Goal: Transaction & Acquisition: Obtain resource

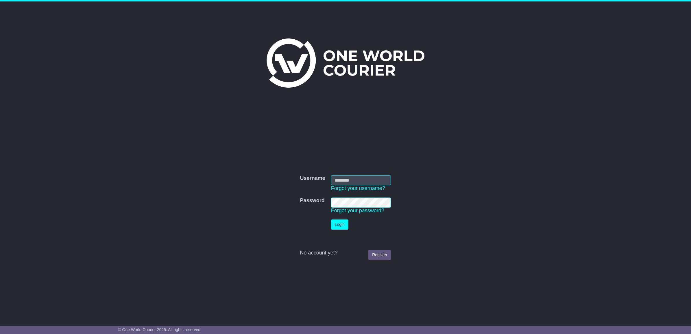
type input "**********"
drag, startPoint x: 0, startPoint y: 0, endPoint x: 342, endPoint y: 222, distance: 407.1
click at [342, 222] on button "Login" at bounding box center [339, 224] width 17 height 10
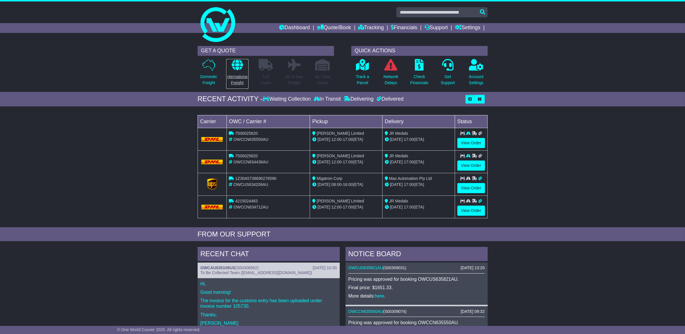
click at [239, 74] on p "International Freight" at bounding box center [237, 80] width 22 height 12
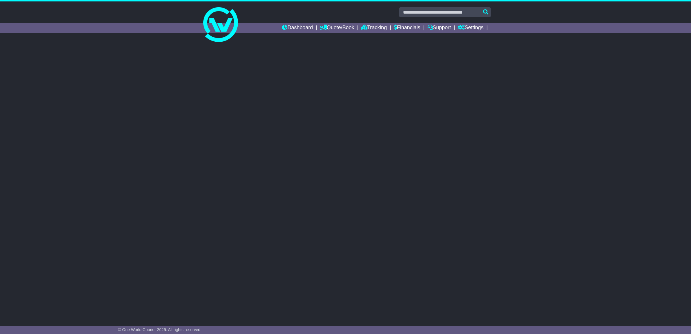
select select "**"
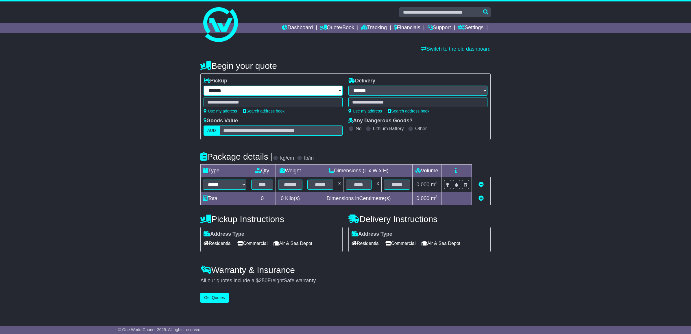
click at [243, 91] on select "**********" at bounding box center [272, 91] width 139 height 10
select select "***"
click at [203, 86] on select "**********" at bounding box center [272, 91] width 139 height 10
click at [272, 101] on div at bounding box center [272, 102] width 139 height 10
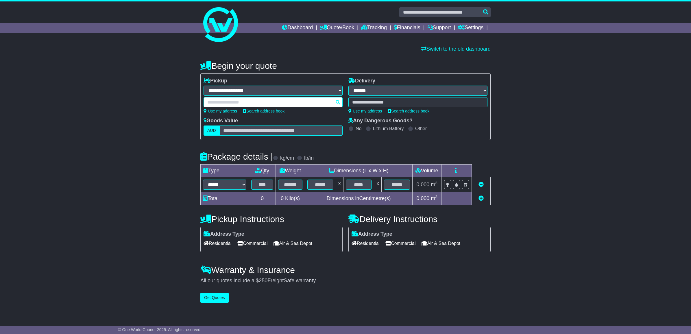
paste input "*****"
type input "*****"
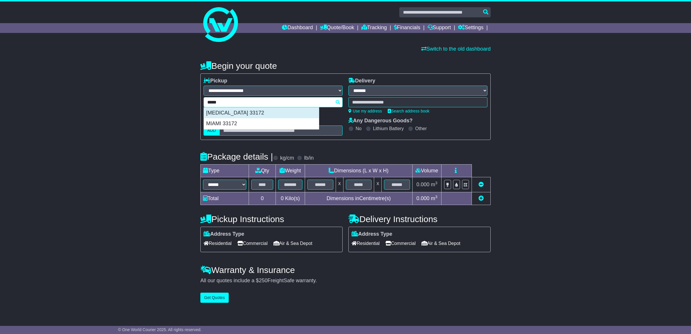
click at [230, 115] on div "[MEDICAL_DATA] 33172" at bounding box center [261, 112] width 115 height 11
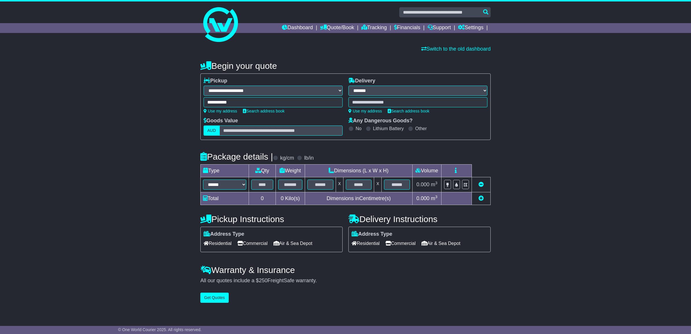
type input "**********"
click at [386, 100] on div at bounding box center [417, 102] width 139 height 10
click at [388, 101] on div at bounding box center [417, 102] width 139 height 10
paste input "********"
type input "********"
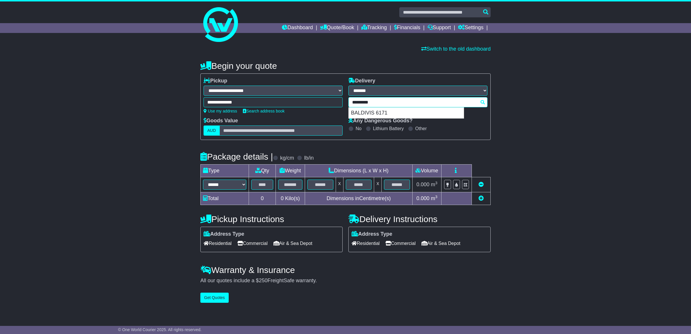
click at [374, 111] on div "BALDIVIS 6171" at bounding box center [405, 112] width 115 height 11
type input "**********"
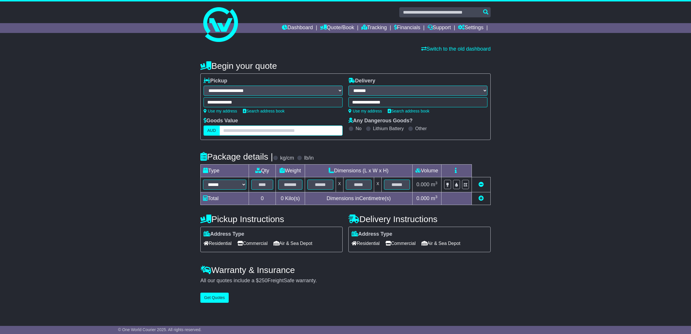
click at [284, 127] on input "text" at bounding box center [280, 130] width 123 height 10
type input "****"
click at [223, 181] on select "****** ****** *** ******** ***** **** **** ****** *** *******" at bounding box center [224, 184] width 43 height 10
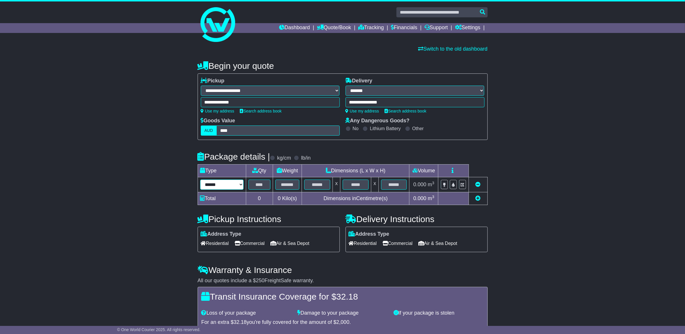
select select "*****"
click at [200, 180] on select "****** ****** *** ******** ***** **** **** ****** *** *******" at bounding box center [221, 184] width 43 height 10
click at [259, 183] on input "text" at bounding box center [259, 184] width 22 height 10
type input "*"
click at [305, 157] on div "lb/in" at bounding box center [302, 158] width 17 height 6
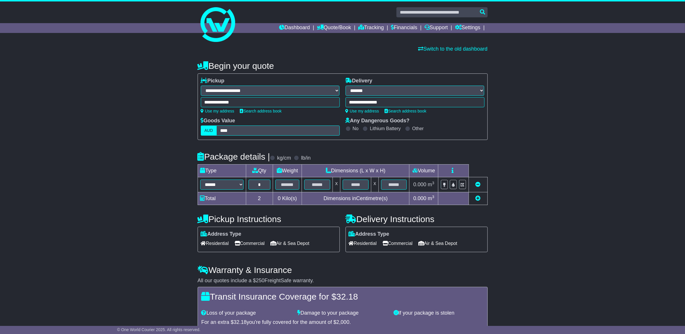
click at [299, 156] on span at bounding box center [296, 157] width 5 height 5
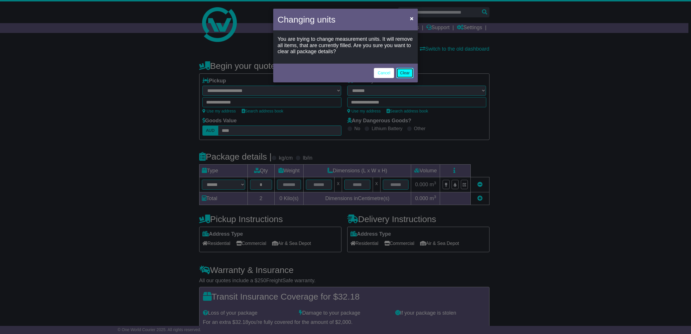
click at [404, 73] on button "Clear" at bounding box center [404, 73] width 17 height 10
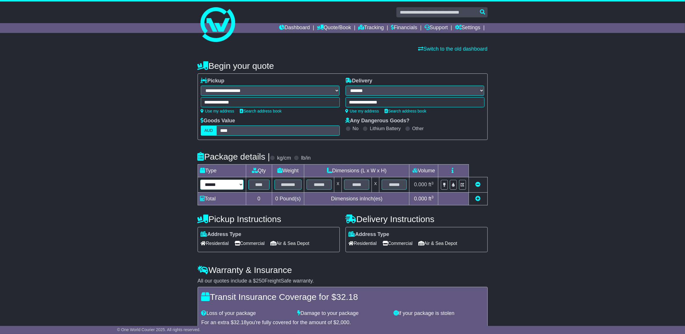
click at [224, 187] on select "****** ****** *** ******** ***** **** **** ****** *** *******" at bounding box center [221, 184] width 43 height 10
select select "*****"
click at [200, 180] on select "****** ****** *** ******** ***** **** **** ****** *** *******" at bounding box center [221, 184] width 43 height 10
click at [259, 184] on input "text" at bounding box center [258, 184] width 21 height 10
type input "*"
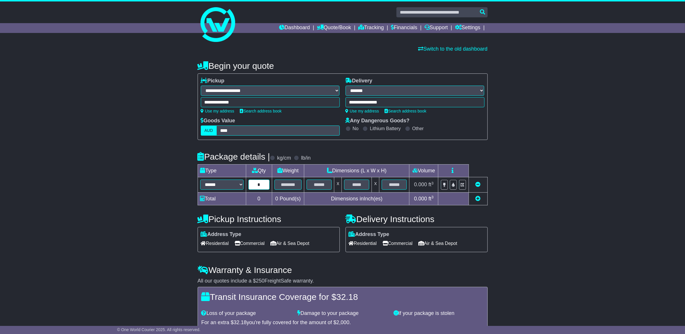
type input "*"
type input "***"
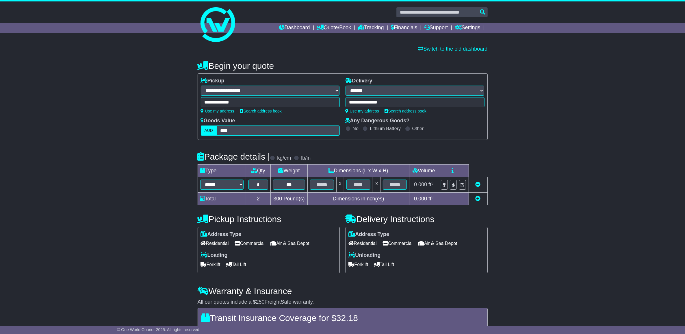
click at [279, 196] on span "300" at bounding box center [277, 199] width 9 height 6
copy td "300"
click at [318, 187] on input "text" at bounding box center [322, 184] width 24 height 10
type input "**"
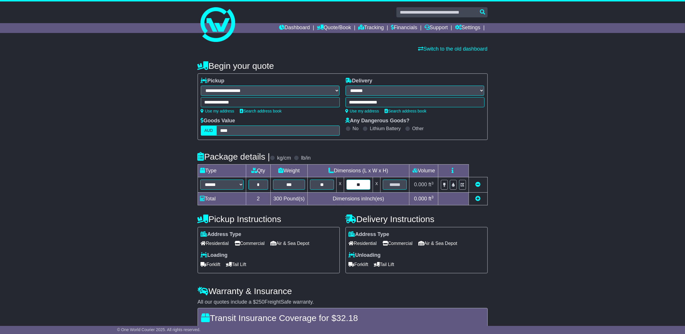
type input "**"
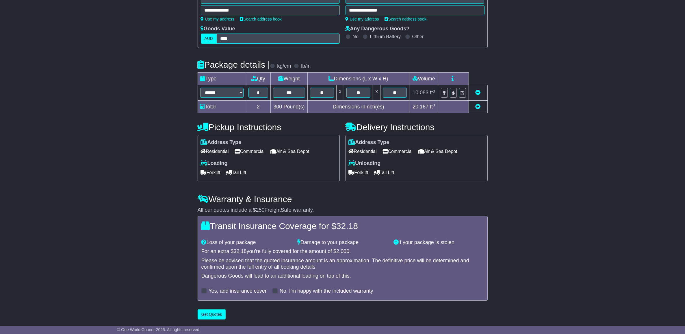
click at [244, 152] on span "Commercial" at bounding box center [250, 151] width 30 height 9
click at [372, 149] on span "Residential" at bounding box center [363, 151] width 28 height 9
click at [394, 172] on span "Tail Lift" at bounding box center [384, 172] width 20 height 9
click at [238, 172] on span "Tail Lift" at bounding box center [236, 172] width 20 height 9
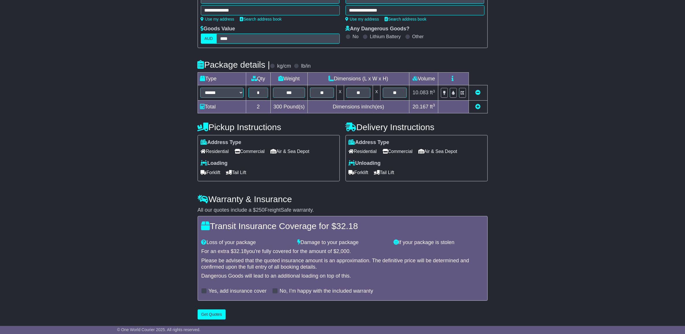
click at [212, 290] on label "Yes, add insurance cover" at bounding box center [238, 291] width 58 height 6
click at [216, 314] on button "Get Quotes" at bounding box center [212, 314] width 28 height 10
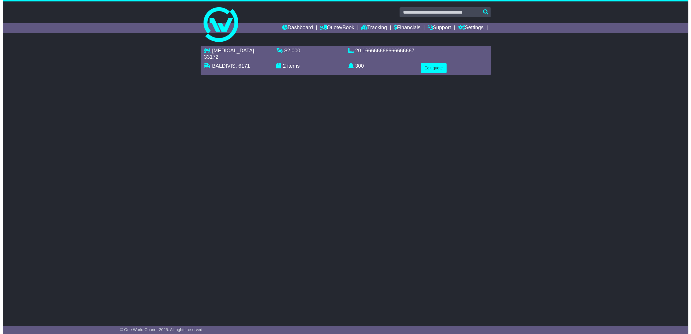
scroll to position [0, 0]
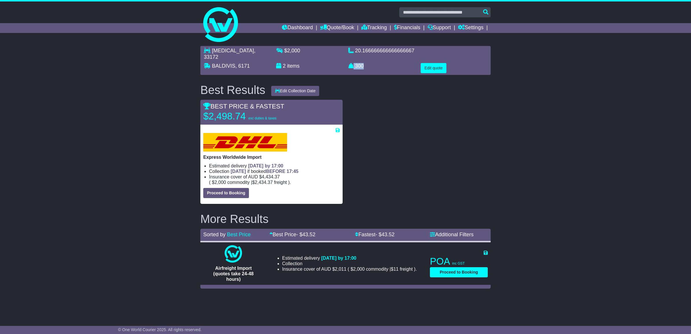
drag, startPoint x: 363, startPoint y: 61, endPoint x: 354, endPoint y: 59, distance: 9.5
click at [354, 63] on p "300 kg(s) lb(s)" at bounding box center [381, 66] width 66 height 6
copy p "300"
drag, startPoint x: 245, startPoint y: 108, endPoint x: 208, endPoint y: 105, distance: 36.5
click at [208, 110] on p "$2,498.74 exc duties & taxes" at bounding box center [239, 116] width 73 height 12
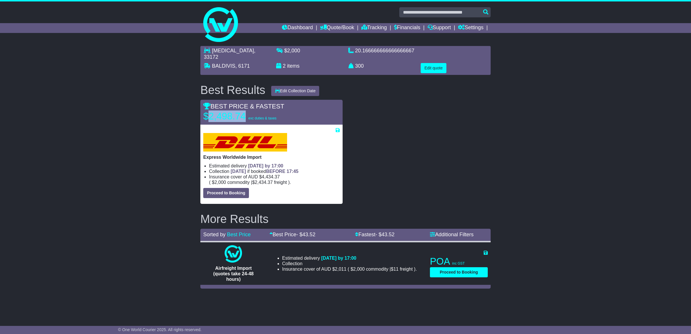
drag, startPoint x: 208, startPoint y: 105, endPoint x: 252, endPoint y: 105, distance: 43.9
click at [252, 110] on p "$2,498.74 exc duties & taxes" at bounding box center [239, 116] width 73 height 12
drag, startPoint x: 244, startPoint y: 108, endPoint x: 210, endPoint y: 109, distance: 34.4
click at [210, 110] on p "$2,498.74 exc duties & taxes" at bounding box center [239, 116] width 73 height 12
drag, startPoint x: 210, startPoint y: 109, endPoint x: 252, endPoint y: 107, distance: 41.6
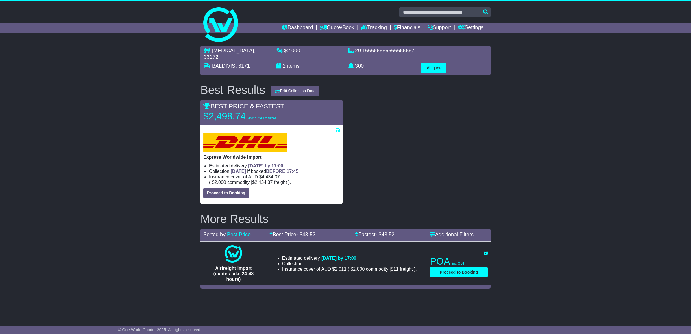
click at [252, 110] on p "$2,498.74 exc duties & taxes" at bounding box center [239, 116] width 73 height 12
drag, startPoint x: 277, startPoint y: 109, endPoint x: 246, endPoint y: 109, distance: 30.3
click at [246, 110] on div "$2,498.74 exc duties & taxes" at bounding box center [239, 116] width 79 height 12
drag, startPoint x: 246, startPoint y: 109, endPoint x: 285, endPoint y: 107, distance: 39.0
click at [286, 107] on div "BEST PRICE & FASTEST $2,498.74 exc duties & taxes" at bounding box center [271, 112] width 142 height 19
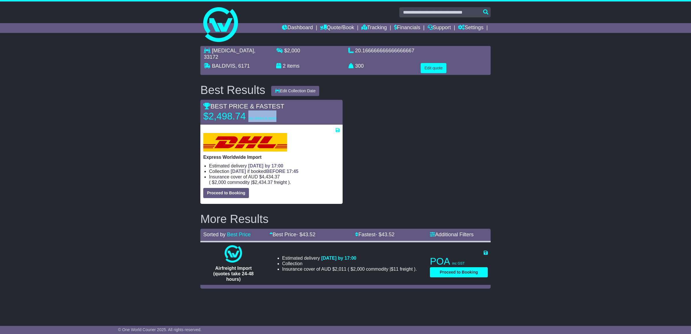
drag, startPoint x: 282, startPoint y: 109, endPoint x: 247, endPoint y: 110, distance: 35.3
click at [247, 110] on div "BEST PRICE & FASTEST $2,498.74 exc duties & taxes" at bounding box center [271, 112] width 142 height 19
drag, startPoint x: 247, startPoint y: 110, endPoint x: 279, endPoint y: 111, distance: 31.8
click at [278, 110] on div "BEST PRICE & FASTEST $2,498.74 exc duties & taxes" at bounding box center [271, 112] width 142 height 19
drag, startPoint x: 279, startPoint y: 111, endPoint x: 246, endPoint y: 110, distance: 32.4
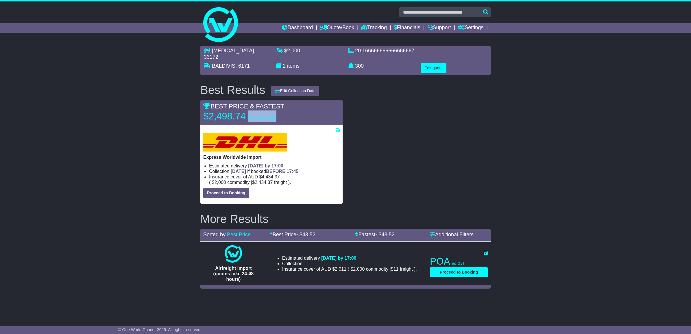
click at [246, 110] on div "BEST PRICE & FASTEST $2,498.74 exc duties & taxes" at bounding box center [271, 112] width 142 height 19
drag, startPoint x: 246, startPoint y: 110, endPoint x: 285, endPoint y: 111, distance: 38.4
click at [285, 111] on div "BEST PRICE & FASTEST $2,498.74 exc duties & taxes" at bounding box center [271, 112] width 142 height 19
drag, startPoint x: 278, startPoint y: 111, endPoint x: 246, endPoint y: 111, distance: 31.2
click at [246, 111] on div "BEST PRICE & FASTEST $2,498.74 exc duties & taxes" at bounding box center [271, 112] width 142 height 19
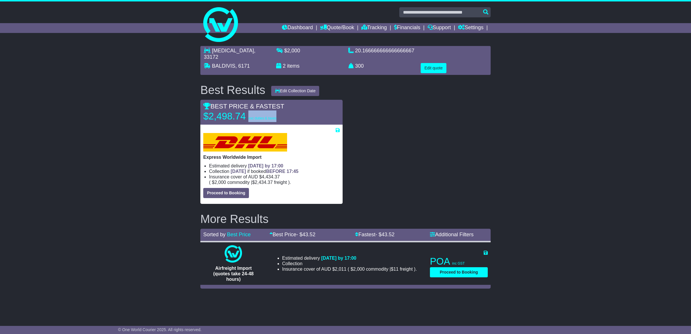
drag, startPoint x: 246, startPoint y: 111, endPoint x: 281, endPoint y: 113, distance: 34.4
click at [281, 113] on div "BEST PRICE & FASTEST $2,498.74 exc duties & taxes" at bounding box center [271, 112] width 142 height 19
drag, startPoint x: 278, startPoint y: 111, endPoint x: 247, endPoint y: 113, distance: 30.4
click at [247, 113] on div "BEST PRICE & FASTEST $2,498.74 exc duties & taxes" at bounding box center [271, 112] width 142 height 19
drag, startPoint x: 247, startPoint y: 113, endPoint x: 283, endPoint y: 112, distance: 36.1
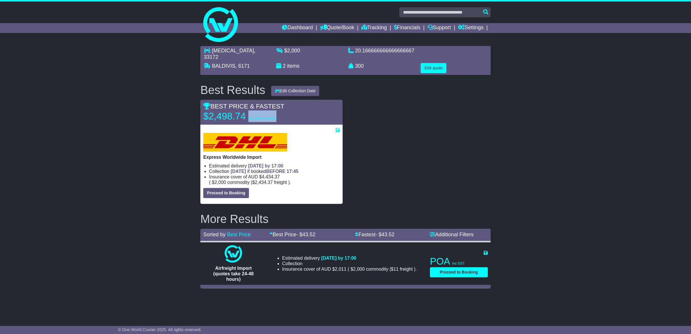
click at [284, 112] on div "BEST PRICE & FASTEST $2,498.74 exc duties & taxes" at bounding box center [271, 112] width 142 height 19
drag, startPoint x: 282, startPoint y: 112, endPoint x: 247, endPoint y: 112, distance: 35.0
click at [247, 112] on div "BEST PRICE & FASTEST $2,498.74 exc duties & taxes" at bounding box center [271, 112] width 142 height 19
drag, startPoint x: 247, startPoint y: 112, endPoint x: 279, endPoint y: 111, distance: 32.1
click at [276, 110] on div "$2,498.74 exc duties & taxes" at bounding box center [239, 116] width 79 height 12
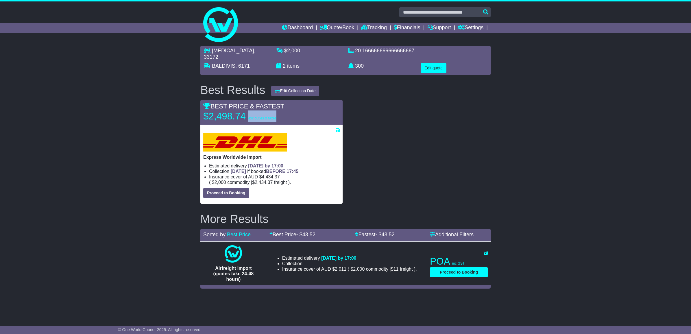
drag, startPoint x: 279, startPoint y: 111, endPoint x: 248, endPoint y: 110, distance: 31.2
click at [248, 110] on div "BEST PRICE & FASTEST $2,498.74 exc duties & taxes" at bounding box center [271, 112] width 142 height 19
drag, startPoint x: 248, startPoint y: 110, endPoint x: 294, endPoint y: 110, distance: 45.9
click at [294, 110] on div "BEST PRICE & FASTEST $2,498.74 exc duties & taxes" at bounding box center [271, 112] width 142 height 19
drag, startPoint x: 275, startPoint y: 110, endPoint x: 247, endPoint y: 109, distance: 28.0
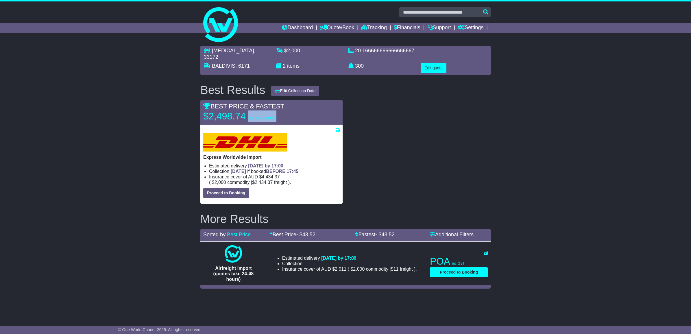
click at [247, 110] on div "$2,498.74 exc duties & taxes" at bounding box center [239, 116] width 79 height 12
drag, startPoint x: 247, startPoint y: 109, endPoint x: 288, endPoint y: 111, distance: 40.5
click at [300, 107] on div "BEST PRICE & FASTEST $2,498.74 exc duties & taxes" at bounding box center [271, 112] width 142 height 19
drag, startPoint x: 265, startPoint y: 111, endPoint x: 248, endPoint y: 112, distance: 17.4
click at [248, 112] on div "BEST PRICE & FASTEST $2,498.74 exc duties & taxes" at bounding box center [271, 112] width 142 height 19
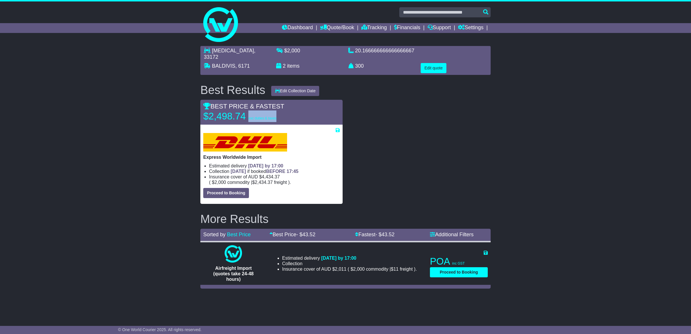
drag, startPoint x: 248, startPoint y: 112, endPoint x: 266, endPoint y: 114, distance: 18.7
click at [289, 117] on div "BEST PRICE & FASTEST $2,498.74 exc duties & taxes" at bounding box center [271, 112] width 142 height 25
drag, startPoint x: 275, startPoint y: 114, endPoint x: 246, endPoint y: 114, distance: 28.9
click at [246, 114] on div "$2,498.74 exc duties & taxes" at bounding box center [239, 116] width 79 height 12
drag, startPoint x: 246, startPoint y: 114, endPoint x: 285, endPoint y: 114, distance: 38.1
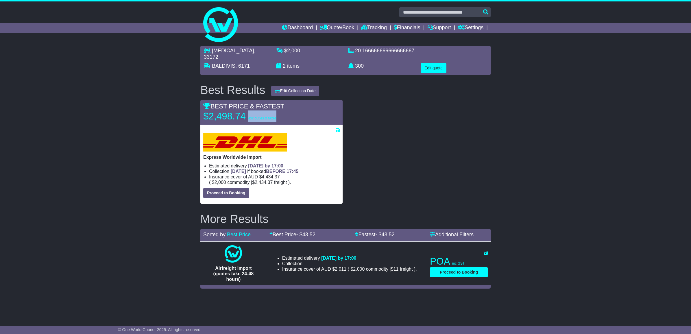
click at [285, 114] on div "BEST PRICE & FASTEST $2,498.74 exc duties & taxes" at bounding box center [271, 112] width 142 height 19
drag, startPoint x: 282, startPoint y: 112, endPoint x: 247, endPoint y: 114, distance: 34.7
click at [247, 114] on div "BEST PRICE & FASTEST $2,498.74 exc duties & taxes" at bounding box center [271, 112] width 142 height 19
drag, startPoint x: 247, startPoint y: 114, endPoint x: 292, endPoint y: 114, distance: 44.8
click at [292, 114] on div "BEST PRICE & FASTEST $2,498.74 exc duties & taxes" at bounding box center [271, 112] width 142 height 19
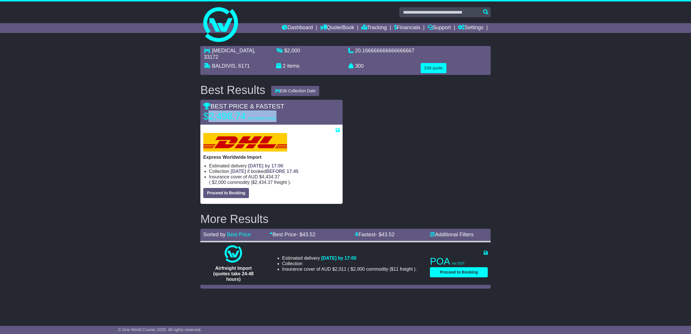
drag, startPoint x: 207, startPoint y: 110, endPoint x: 278, endPoint y: 111, distance: 70.8
click at [278, 111] on div "$2,498.74 exc duties & taxes" at bounding box center [239, 116] width 79 height 12
click at [281, 110] on div "BEST PRICE & FASTEST $2,498.74 exc duties & taxes" at bounding box center [271, 112] width 142 height 19
drag, startPoint x: 279, startPoint y: 109, endPoint x: 190, endPoint y: 107, distance: 89.0
click at [190, 107] on div "[MEDICAL_DATA] , 33172 BALDIVIS , 6171 $ 2,000 2 items 20.166666666666666667 m …" at bounding box center [345, 167] width 691 height 248
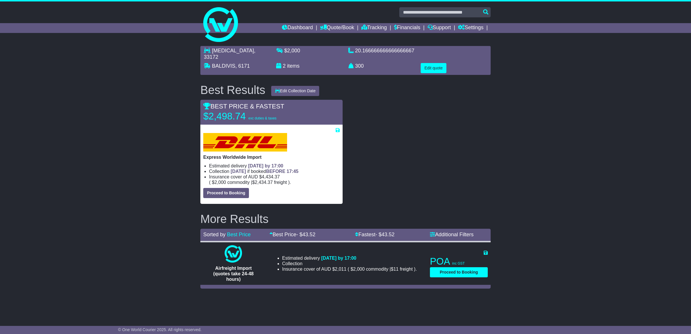
drag, startPoint x: 190, startPoint y: 107, endPoint x: 305, endPoint y: 109, distance: 115.0
click at [309, 109] on div "BEST PRICE & FASTEST $2,498.74 exc duties & taxes" at bounding box center [271, 112] width 142 height 19
drag
click at [288, 114] on div "BEST PRICE & FASTEST $2,498.74 exc duties & taxes" at bounding box center [271, 112] width 142 height 19
click at [288, 112] on div "BEST PRICE & FASTEST $2,498.74 exc duties & taxes" at bounding box center [271, 112] width 142 height 19
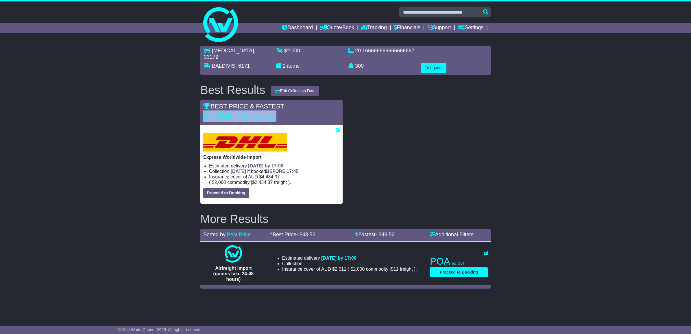
click at [204, 112] on div "BEST PRICE & FASTEST $2,498.74 exc duties & taxes" at bounding box center [271, 112] width 142 height 19
click at [295, 118] on div "BEST PRICE & FASTEST $2,498.74 exc duties & taxes Express Worldwide Import Esti…" at bounding box center [271, 152] width 142 height 104
click at [233, 117] on div "BEST PRICE & FASTEST $2,498.74 exc duties & taxes" at bounding box center [271, 112] width 142 height 25
click at [286, 110] on div "BEST PRICE & FASTEST $2,498.74 exc duties & taxes" at bounding box center [271, 112] width 142 height 19
click at [203, 111] on div "$2,498.74 exc duties & taxes" at bounding box center [239, 116] width 79 height 12
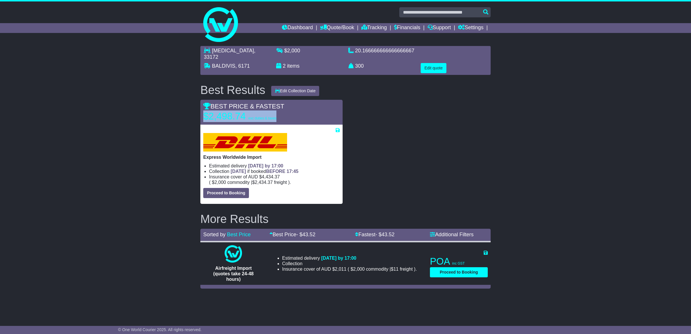
click at [204, 110] on p "$2,498.74 exc duties & taxes" at bounding box center [239, 116] width 73 height 12
click at [282, 112] on div "BEST PRICE & FASTEST $2,498.74 exc duties & taxes" at bounding box center [271, 112] width 142 height 19
click at [278, 110] on div "$2,498.74 exc duties & taxes" at bounding box center [239, 116] width 79 height 12
click at [187, 115] on div "[MEDICAL_DATA] , 33172 BALDIVIS , 6171 $ 2,000 2 items 20.166666666666666667 m …" at bounding box center [345, 167] width 691 height 248
click at [283, 111] on div "BEST PRICE & FASTEST $2,498.74 exc duties & taxes" at bounding box center [271, 112] width 142 height 19
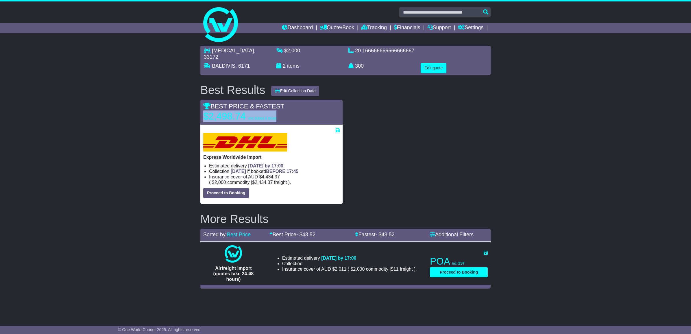
click at [188, 114] on div "[MEDICAL_DATA] , 33172 BALDIVIS , 6171 $ 2,000 2 items 20.166666666666666667 m …" at bounding box center [345, 167] width 691 height 248
click at [268, 116] on span "exc duties & taxes" at bounding box center [262, 118] width 28 height 4
click at [140, 119] on div "[MEDICAL_DATA] , 33172 BALDIVIS , 6171 $ 2,000 2 items 20.166666666666666667 m …" at bounding box center [345, 167] width 691 height 248
click at [265, 110] on p "$2,498.74 exc duties & taxes" at bounding box center [239, 116] width 73 height 12
click at [227, 112] on p "$2,498.74 exc duties & taxes" at bounding box center [239, 116] width 73 height 12
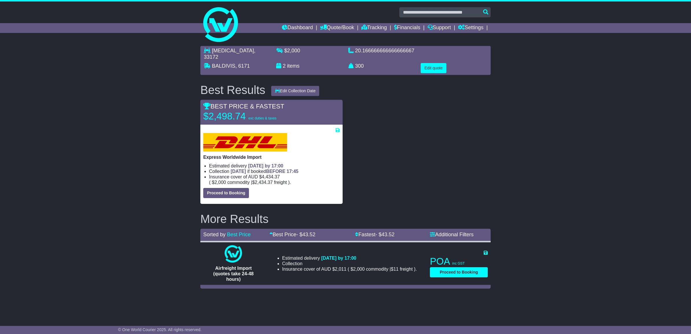
click at [279, 109] on div "BEST PRICE & FASTEST $2,498.74 exc duties & taxes" at bounding box center [271, 112] width 142 height 19
click at [201, 110] on div "$2,498.74 exc duties & taxes" at bounding box center [239, 116] width 79 height 12
click at [288, 107] on div "BEST PRICE & FASTEST $2,498.74 exc duties & taxes" at bounding box center [271, 112] width 142 height 19
click at [202, 110] on div "$2,498.74 exc duties & taxes" at bounding box center [239, 116] width 79 height 12
click at [285, 112] on div "BEST PRICE & FASTEST $2,498.74 exc duties & taxes" at bounding box center [271, 112] width 142 height 19
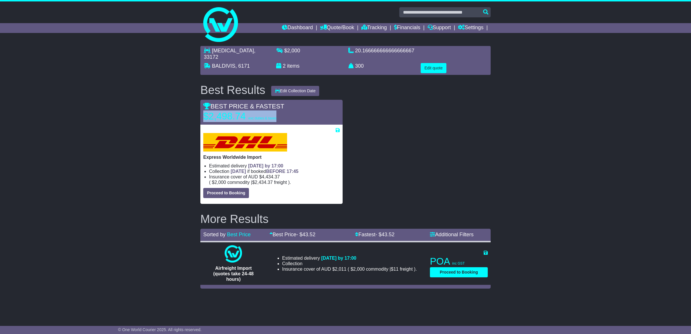
click at [199, 111] on div "Save Quote × Close Save BEST PRICE & FASTEST $2,498.74 exc duties & taxes [DATE…" at bounding box center [271, 152] width 148 height 104
click at [281, 109] on div "BEST PRICE & FASTEST $2,498.74 exc duties & taxes" at bounding box center [271, 112] width 142 height 19
drag, startPoint x: 282, startPoint y: 109, endPoint x: 247, endPoint y: 110, distance: 34.4
click at [247, 110] on div "BEST PRICE & FASTEST $2,498.74 exc duties & taxes" at bounding box center [271, 112] width 142 height 19
drag, startPoint x: 247, startPoint y: 110, endPoint x: 268, endPoint y: 110, distance: 20.2
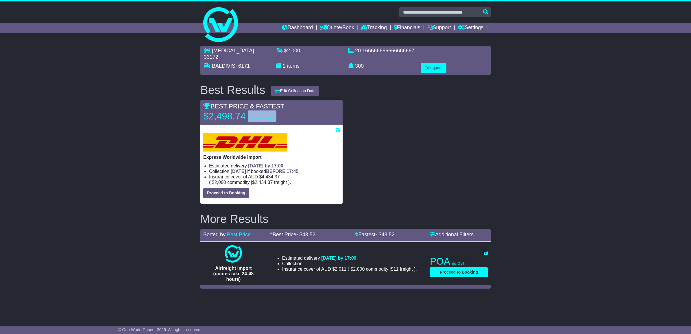
click at [268, 116] on span "exc duties & taxes" at bounding box center [262, 118] width 28 height 4
drag, startPoint x: 278, startPoint y: 110, endPoint x: 246, endPoint y: 110, distance: 31.5
click at [246, 110] on div "$2,498.74 exc duties & taxes" at bounding box center [239, 116] width 79 height 12
drag, startPoint x: 246, startPoint y: 110, endPoint x: 285, endPoint y: 111, distance: 39.0
click at [292, 111] on div "BEST PRICE & FASTEST $2,498.74 exc duties & taxes" at bounding box center [271, 112] width 142 height 19
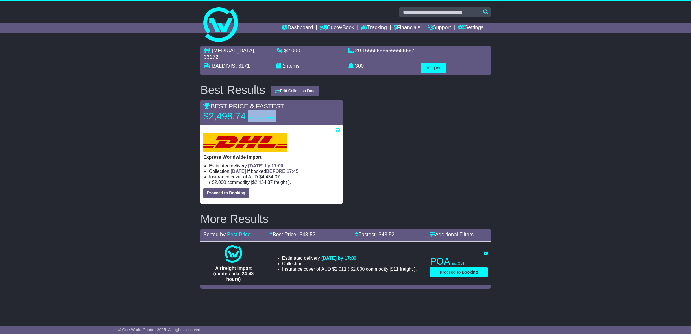
drag, startPoint x: 277, startPoint y: 110, endPoint x: 247, endPoint y: 112, distance: 30.1
click at [247, 112] on div "$2,498.74 exc duties & taxes" at bounding box center [239, 116] width 79 height 12
drag, startPoint x: 247, startPoint y: 112, endPoint x: 279, endPoint y: 112, distance: 32.1
click at [280, 112] on div "BEST PRICE & FASTEST $2,498.74 exc duties & taxes" at bounding box center [271, 112] width 142 height 19
drag, startPoint x: 277, startPoint y: 110, endPoint x: 247, endPoint y: 111, distance: 30.1
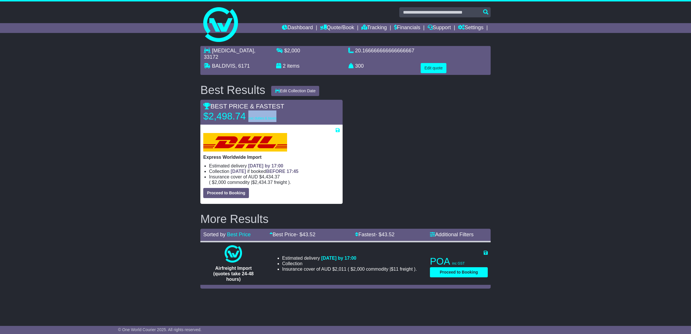
click at [247, 111] on div "$2,498.74 exc duties & taxes" at bounding box center [239, 116] width 79 height 12
drag, startPoint x: 247, startPoint y: 111, endPoint x: 280, endPoint y: 110, distance: 32.4
click at [286, 109] on div "BEST PRICE & FASTEST $2,498.74 exc duties & taxes" at bounding box center [271, 112] width 142 height 19
drag, startPoint x: 278, startPoint y: 110, endPoint x: 246, endPoint y: 111, distance: 32.1
click at [246, 111] on div "$2,498.74 exc duties & taxes" at bounding box center [239, 116] width 79 height 12
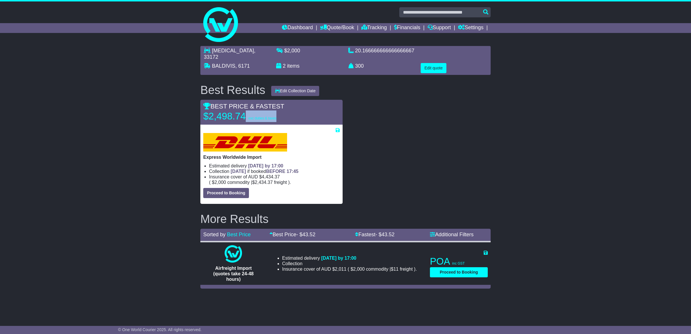
drag, startPoint x: 246, startPoint y: 111, endPoint x: 271, endPoint y: 111, distance: 25.4
click at [271, 116] on span "exc duties & taxes" at bounding box center [262, 118] width 28 height 4
drag, startPoint x: 246, startPoint y: 109, endPoint x: 211, endPoint y: 106, distance: 35.1
click at [211, 110] on p "$2,498.74 exc duties & taxes" at bounding box center [239, 116] width 73 height 12
drag, startPoint x: 211, startPoint y: 106, endPoint x: 288, endPoint y: 112, distance: 77.3
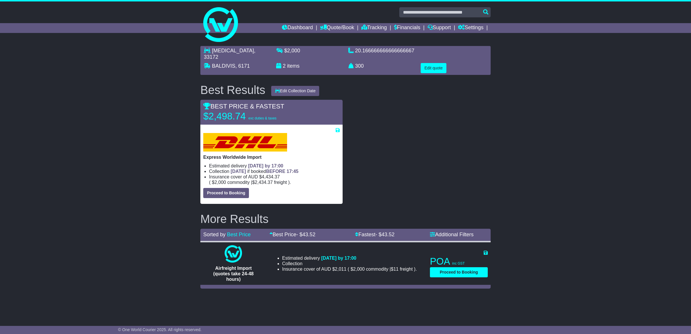
click at [288, 112] on div "BEST PRICE & FASTEST $2,498.74 exc duties & taxes" at bounding box center [271, 112] width 142 height 19
drag, startPoint x: 259, startPoint y: 111, endPoint x: 209, endPoint y: 109, distance: 50.0
click at [209, 109] on div "BEST PRICE & FASTEST $2,498.74 exc duties & taxes" at bounding box center [271, 112] width 142 height 19
click at [277, 112] on div "$2,498.74 exc duties & taxes" at bounding box center [239, 116] width 79 height 12
drag, startPoint x: 280, startPoint y: 110, endPoint x: 209, endPoint y: 113, distance: 71.4
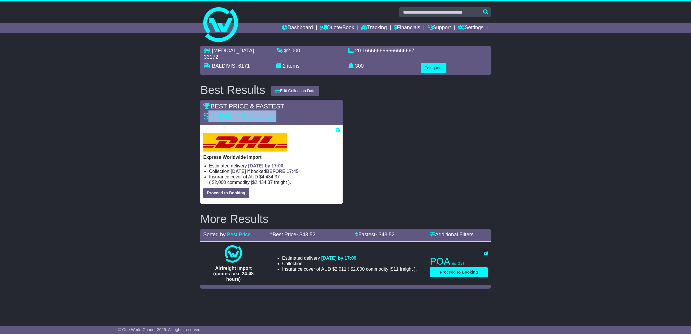
click at [209, 113] on div "BEST PRICE & FASTEST $2,498.74 exc duties & taxes" at bounding box center [271, 112] width 142 height 19
drag, startPoint x: 209, startPoint y: 113, endPoint x: 283, endPoint y: 109, distance: 73.8
click at [283, 109] on div "BEST PRICE & FASTEST $2,498.74 exc duties & taxes" at bounding box center [271, 112] width 142 height 19
drag, startPoint x: 278, startPoint y: 112, endPoint x: 248, endPoint y: 111, distance: 29.8
click at [248, 111] on div "$2,498.74 exc duties & taxes" at bounding box center [239, 116] width 79 height 12
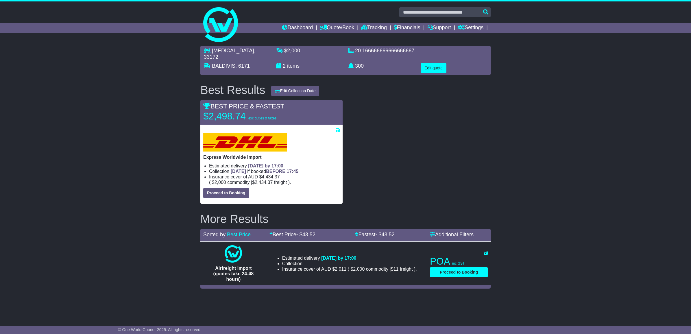
drag, startPoint x: 248, startPoint y: 111, endPoint x: 287, endPoint y: 108, distance: 38.8
click at [287, 108] on div "BEST PRICE & FASTEST $2,498.74 exc duties & taxes" at bounding box center [271, 112] width 142 height 19
drag, startPoint x: 279, startPoint y: 110, endPoint x: 247, endPoint y: 113, distance: 31.9
click at [247, 113] on div "BEST PRICE & FASTEST $2,498.74 exc duties & taxes" at bounding box center [271, 112] width 142 height 19
drag, startPoint x: 247, startPoint y: 113, endPoint x: 285, endPoint y: 107, distance: 38.0
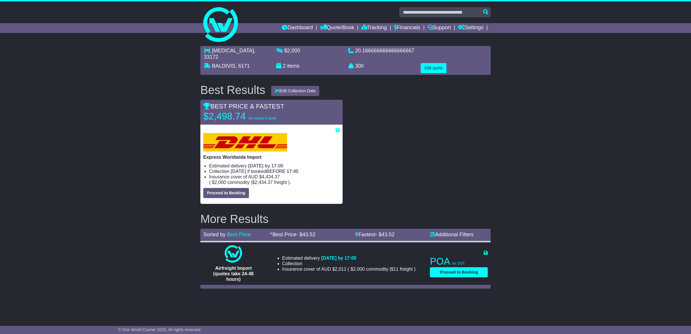
click at [285, 107] on div "BEST PRICE & FASTEST $2,498.74 exc duties & taxes" at bounding box center [271, 112] width 142 height 19
click at [337, 128] on icon at bounding box center [337, 130] width 4 height 5
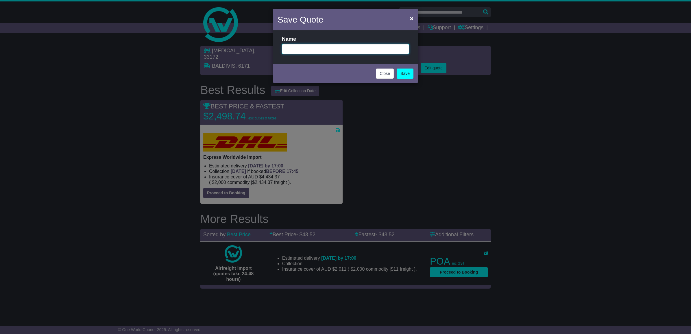
click at [307, 53] on input "text" at bounding box center [345, 49] width 127 height 10
type input "*******"
click at [407, 75] on link "Save" at bounding box center [404, 73] width 17 height 10
